Goal: Task Accomplishment & Management: Use online tool/utility

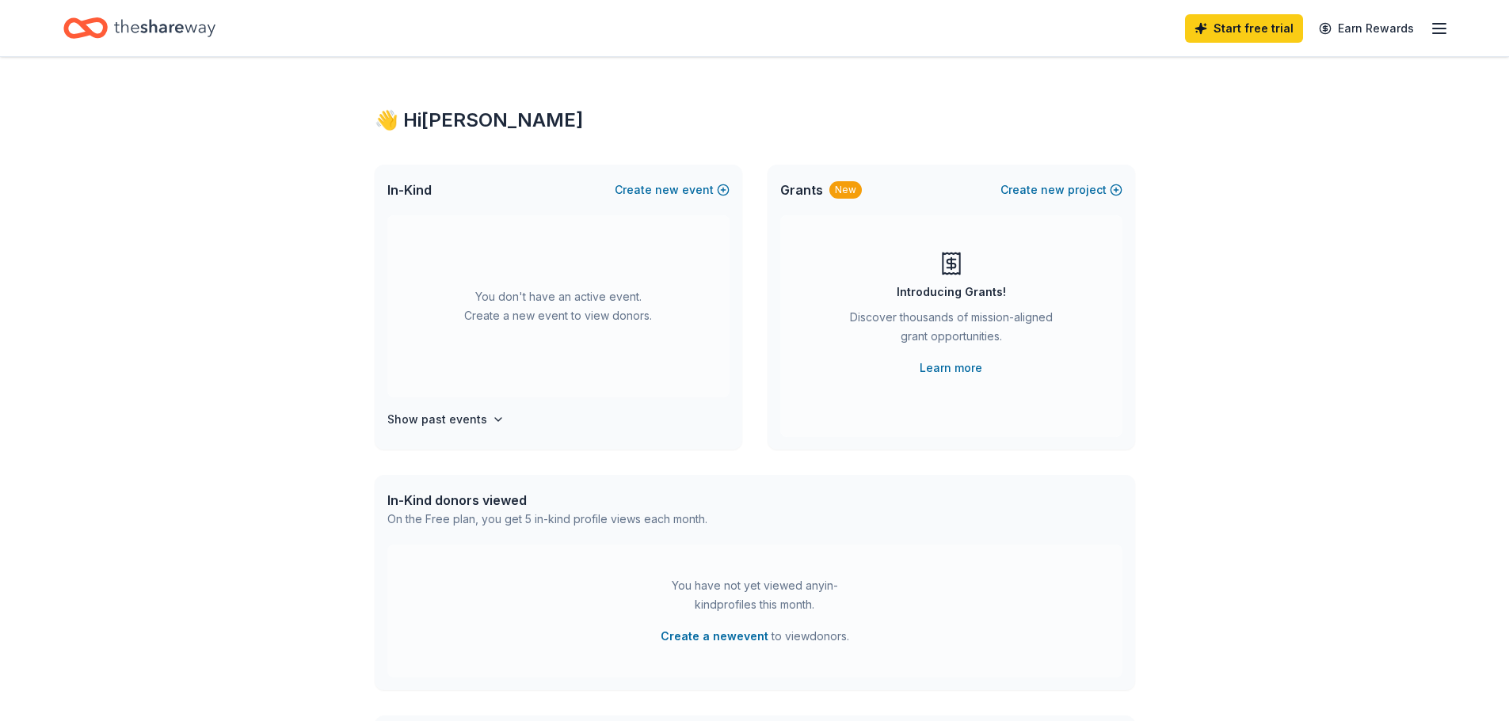
click at [150, 28] on icon "Home" at bounding box center [164, 27] width 101 height 17
click at [686, 189] on button "Create new event" at bounding box center [672, 190] width 115 height 19
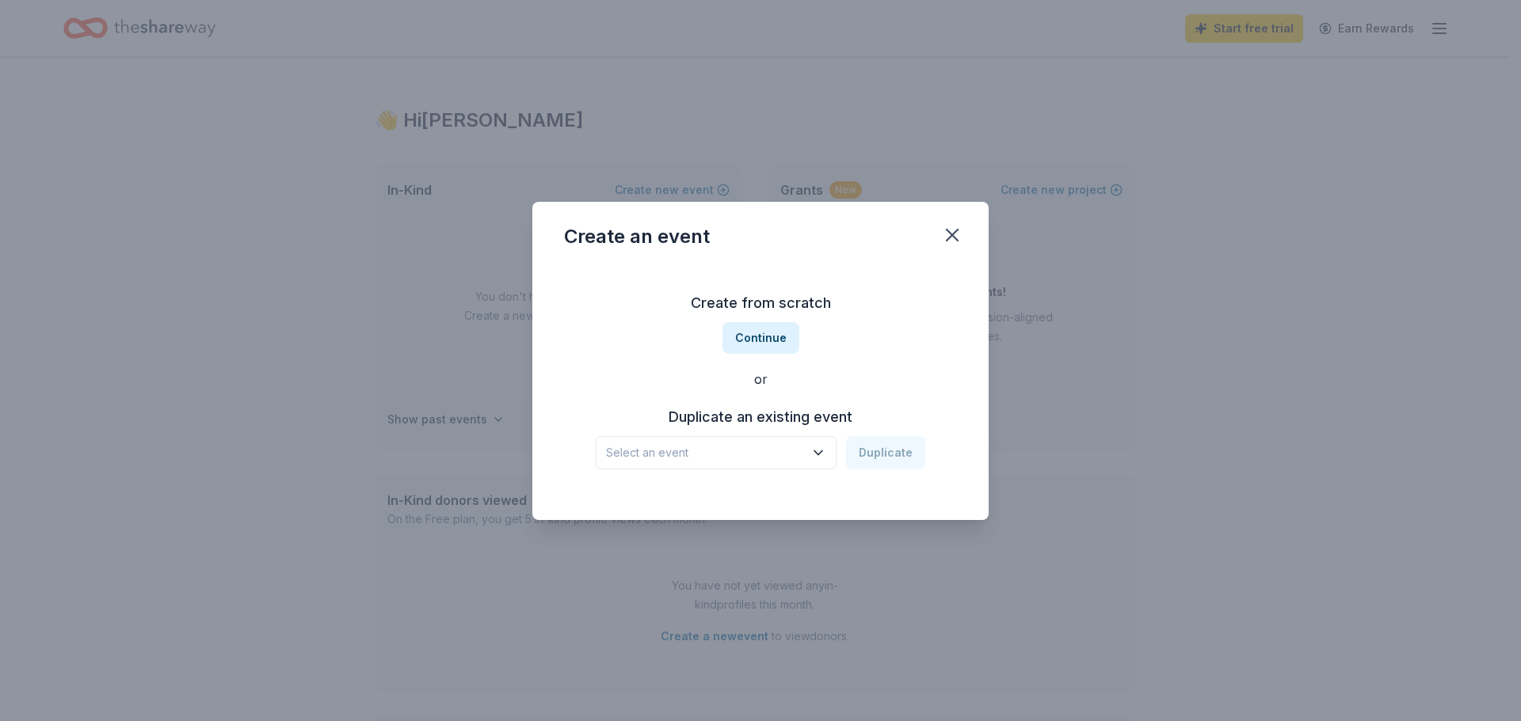
click at [840, 452] on div "Select an event Duplicate" at bounding box center [760, 452] width 329 height 33
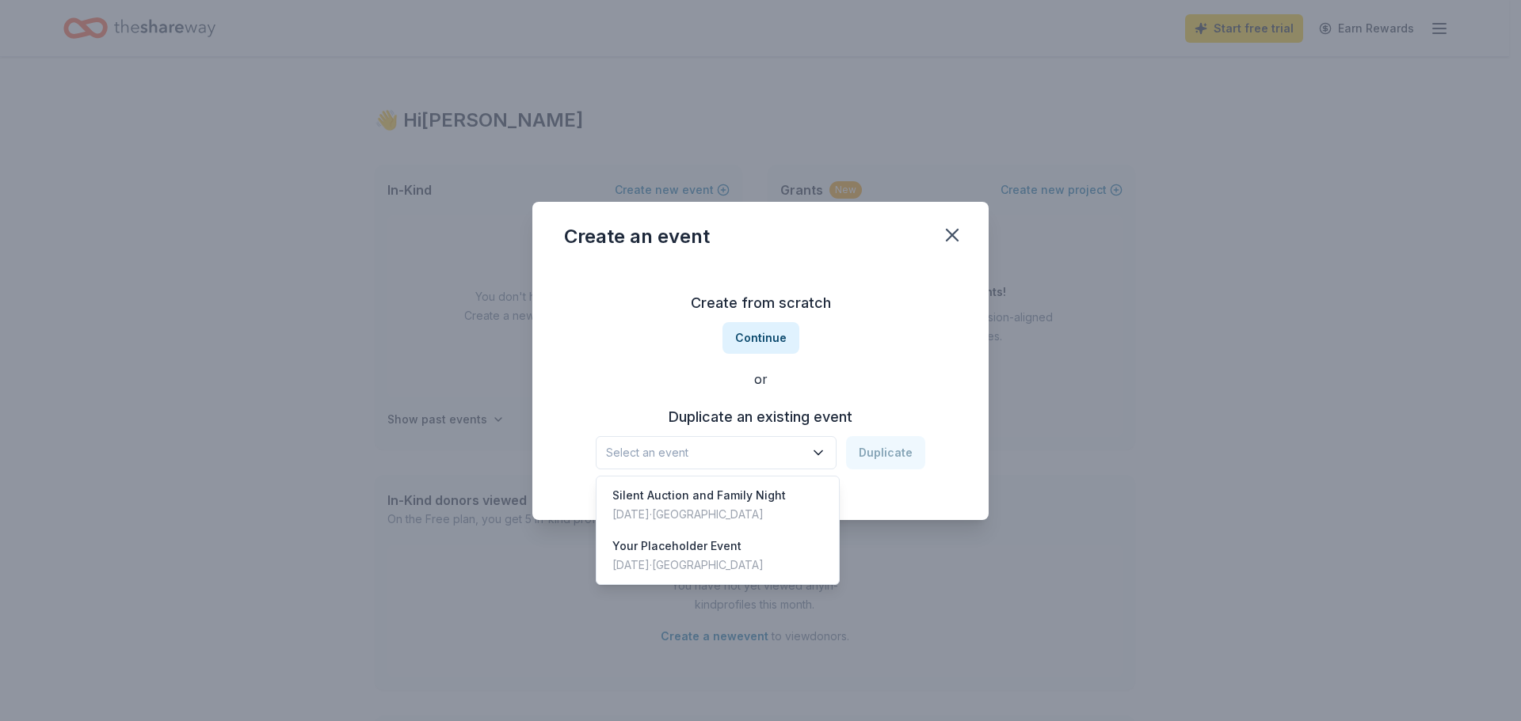
click at [822, 448] on icon "button" at bounding box center [818, 453] width 16 height 16
click at [914, 377] on div "Create from scratch Continue or Duplicate an existing event Select an event Dup…" at bounding box center [760, 380] width 393 height 230
click at [834, 454] on button "Select an event" at bounding box center [716, 452] width 241 height 33
click at [681, 496] on div "Silent Auction and Family Night" at bounding box center [698, 495] width 173 height 19
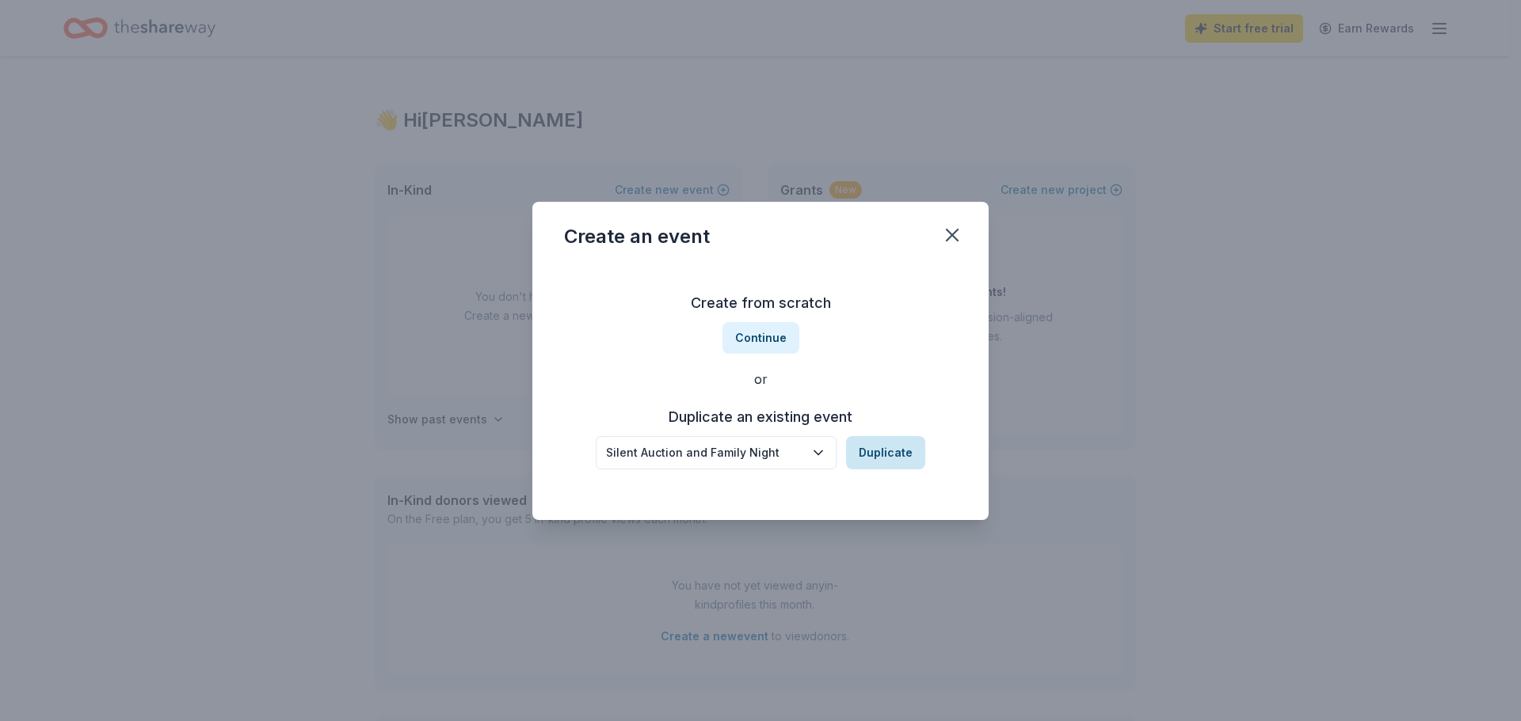
click at [895, 458] on button "Duplicate" at bounding box center [885, 452] width 79 height 33
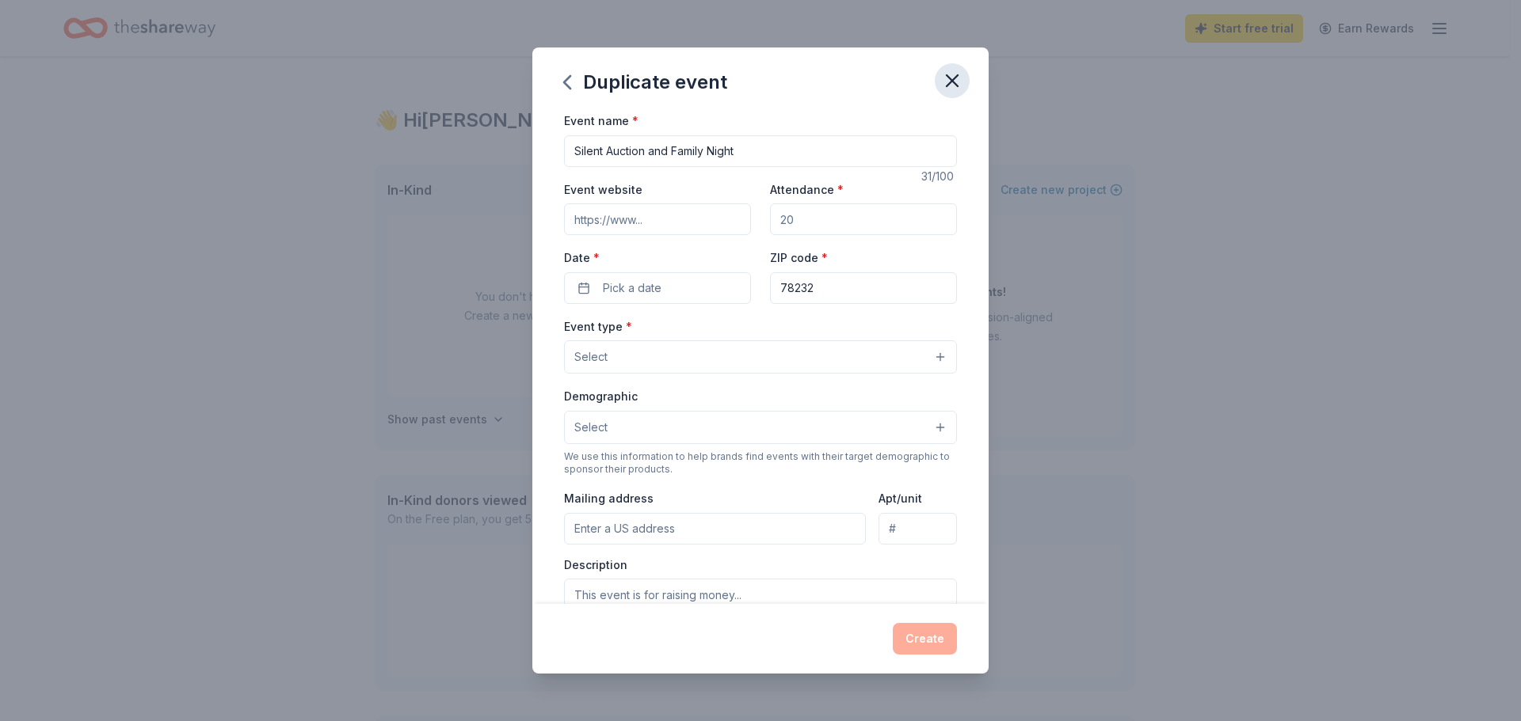
click at [953, 77] on icon "button" at bounding box center [952, 81] width 22 height 22
